Goal: Information Seeking & Learning: Learn about a topic

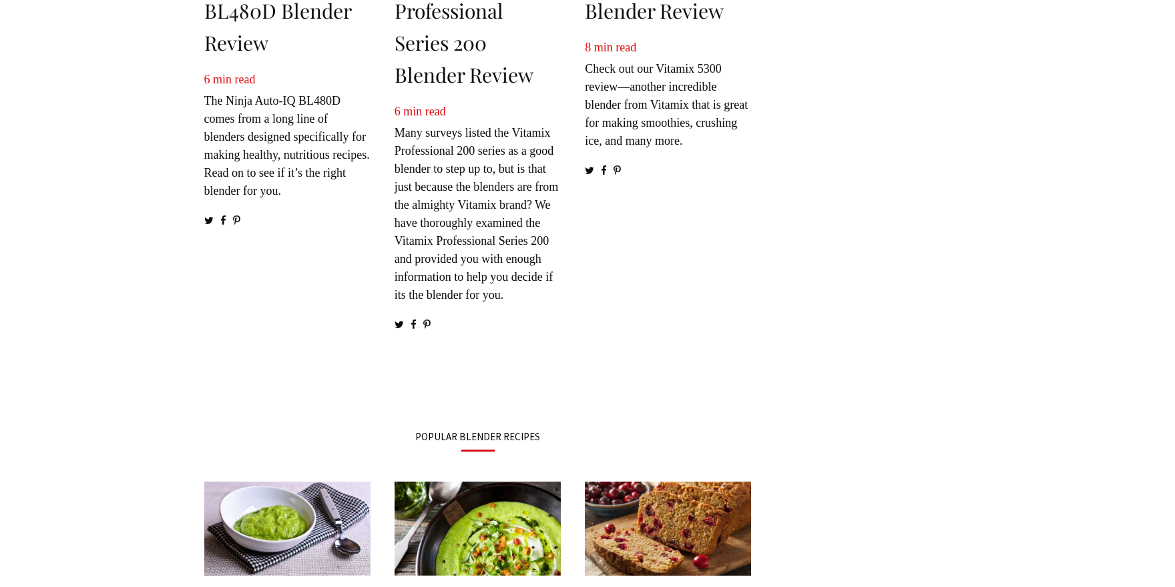
scroll to position [1898, 0]
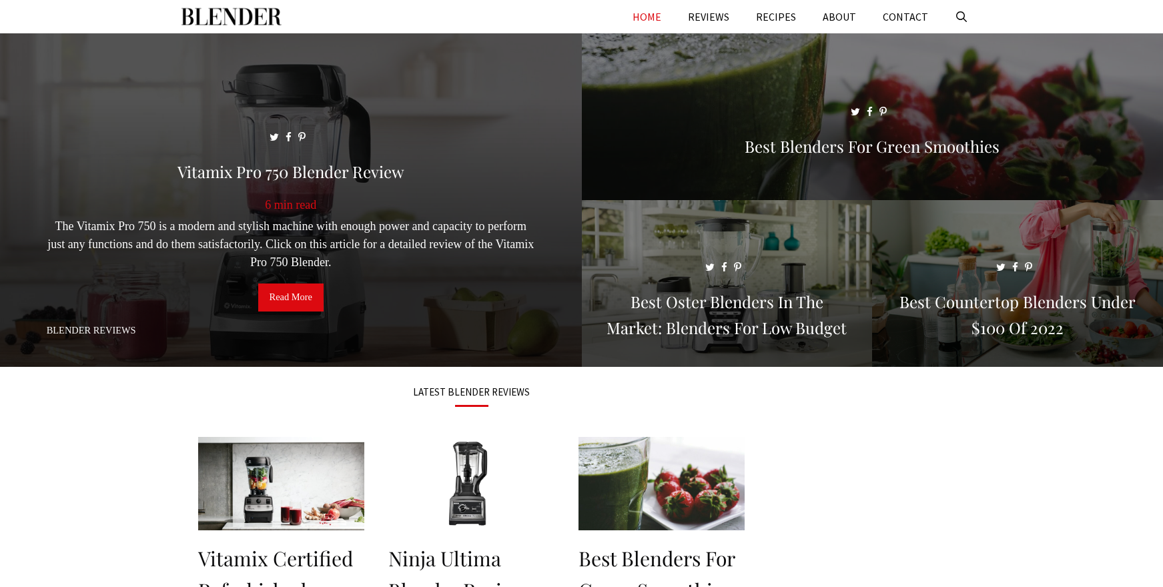
click at [286, 293] on link "Read More" at bounding box center [290, 298] width 65 height 28
